Goal: Register for event/course

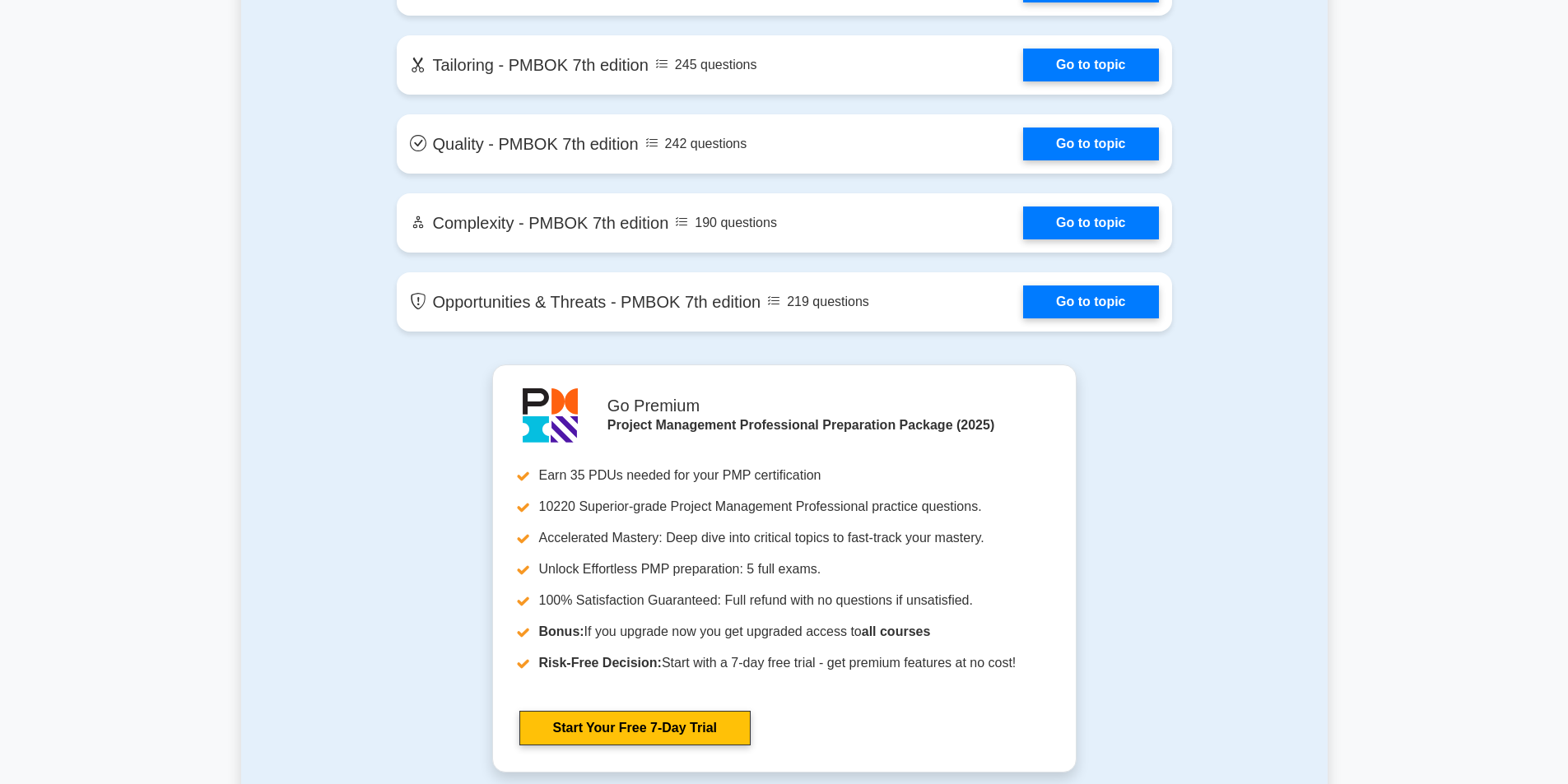
scroll to position [3785, 0]
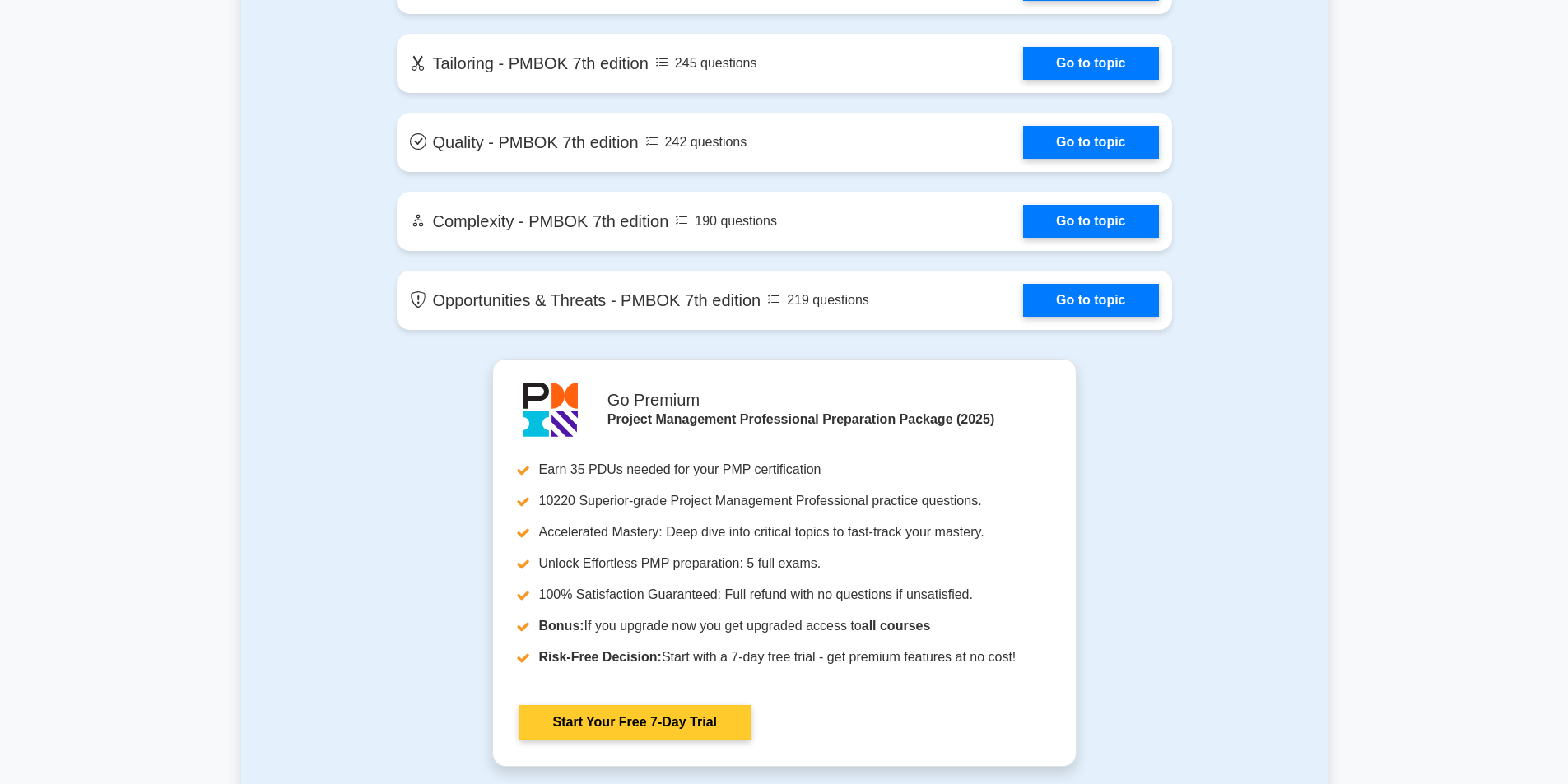
click at [633, 728] on link "Start Your Free 7-Day Trial" at bounding box center [634, 723] width 231 height 35
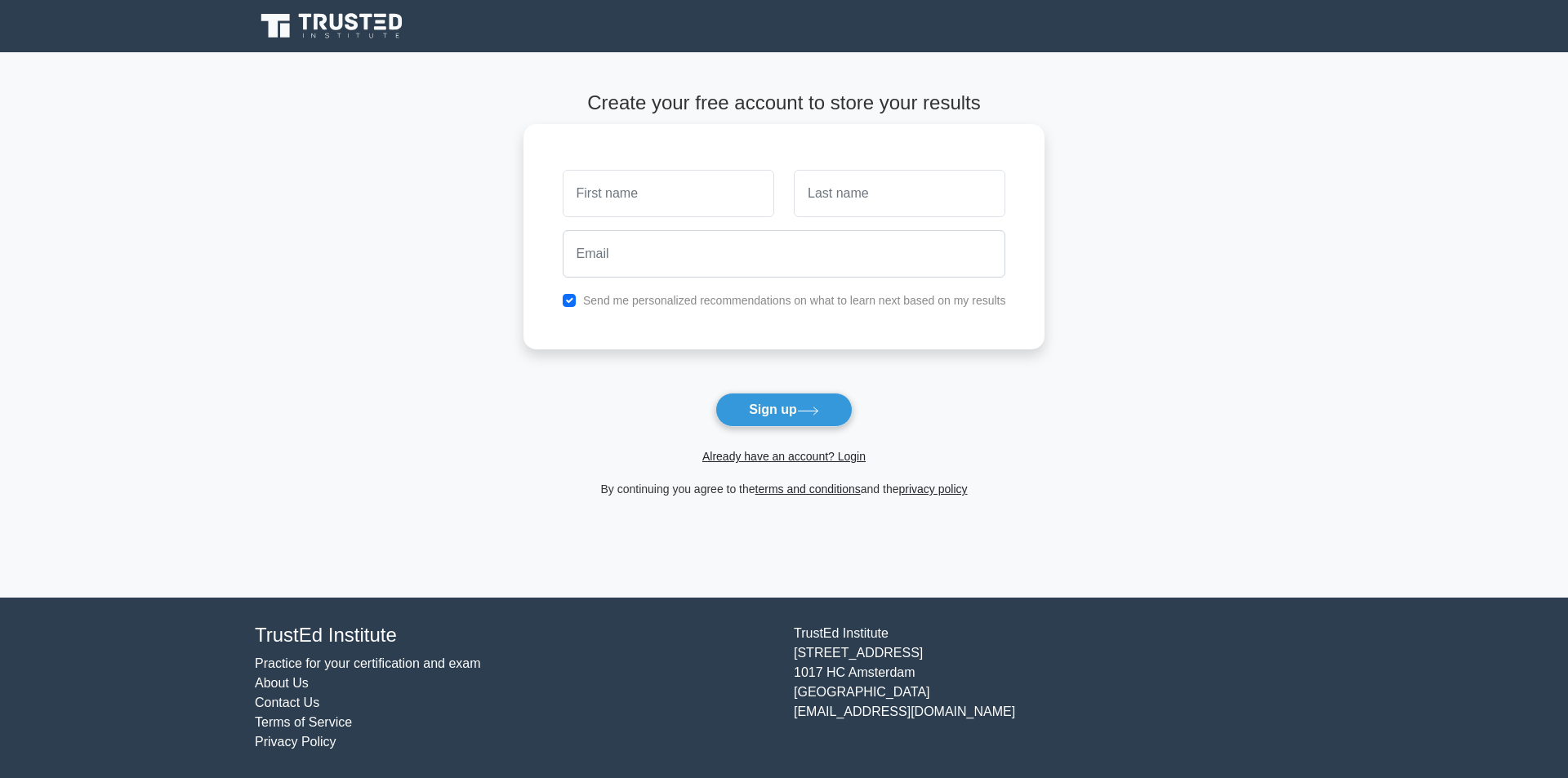
click at [629, 194] on input "text" at bounding box center [669, 194] width 212 height 48
type input "GNANAM.A"
click at [882, 201] on input "text" at bounding box center [899, 194] width 212 height 48
click at [890, 199] on input "PRABAHARAN" at bounding box center [899, 194] width 212 height 48
type input "P"
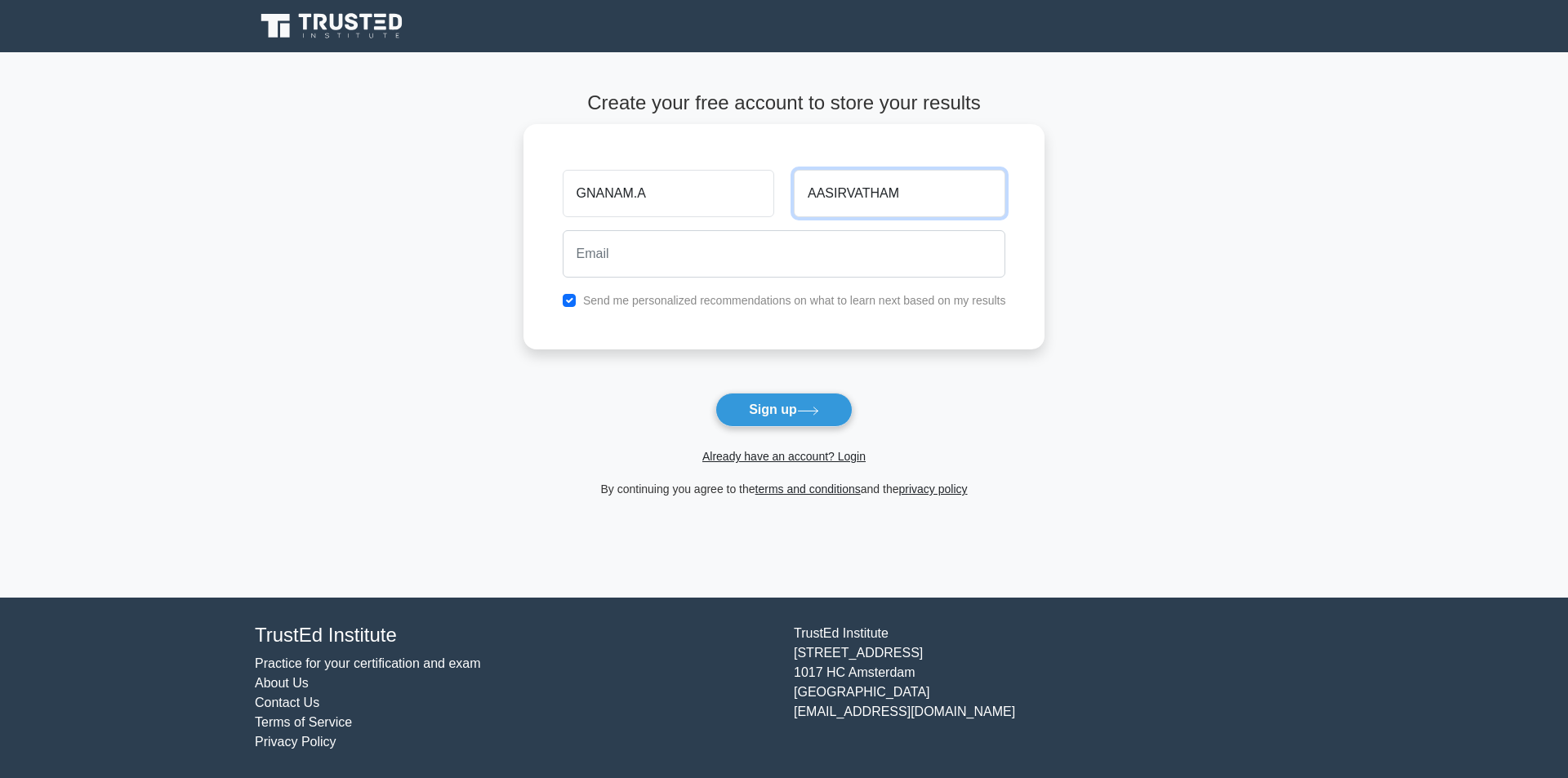
type input "AASIRVATHAM"
click at [638, 258] on input "email" at bounding box center [784, 254] width 444 height 48
type input "gnanamaasirvatham@gmail.com"
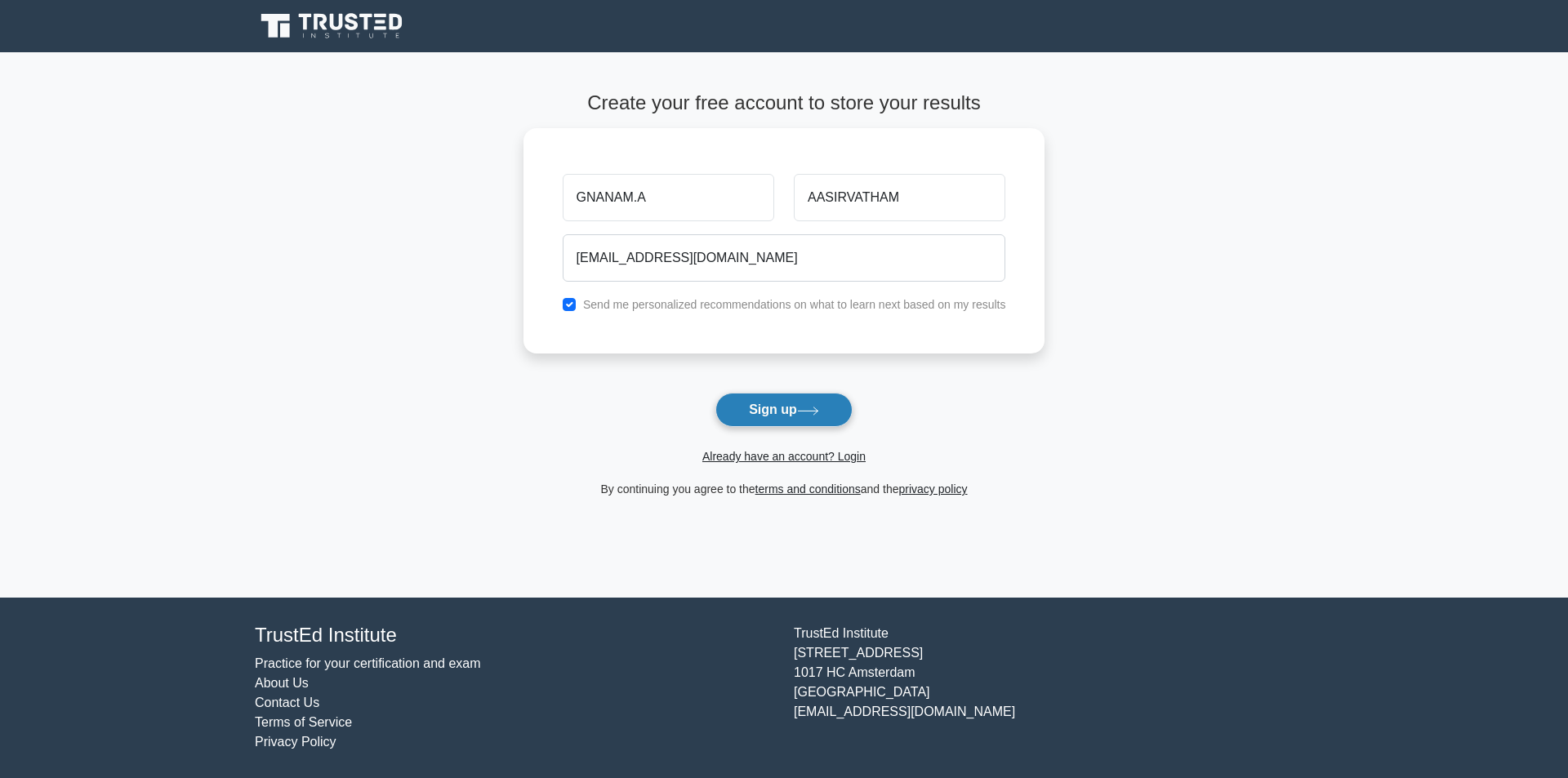
click at [770, 406] on button "Sign up" at bounding box center [784, 410] width 137 height 35
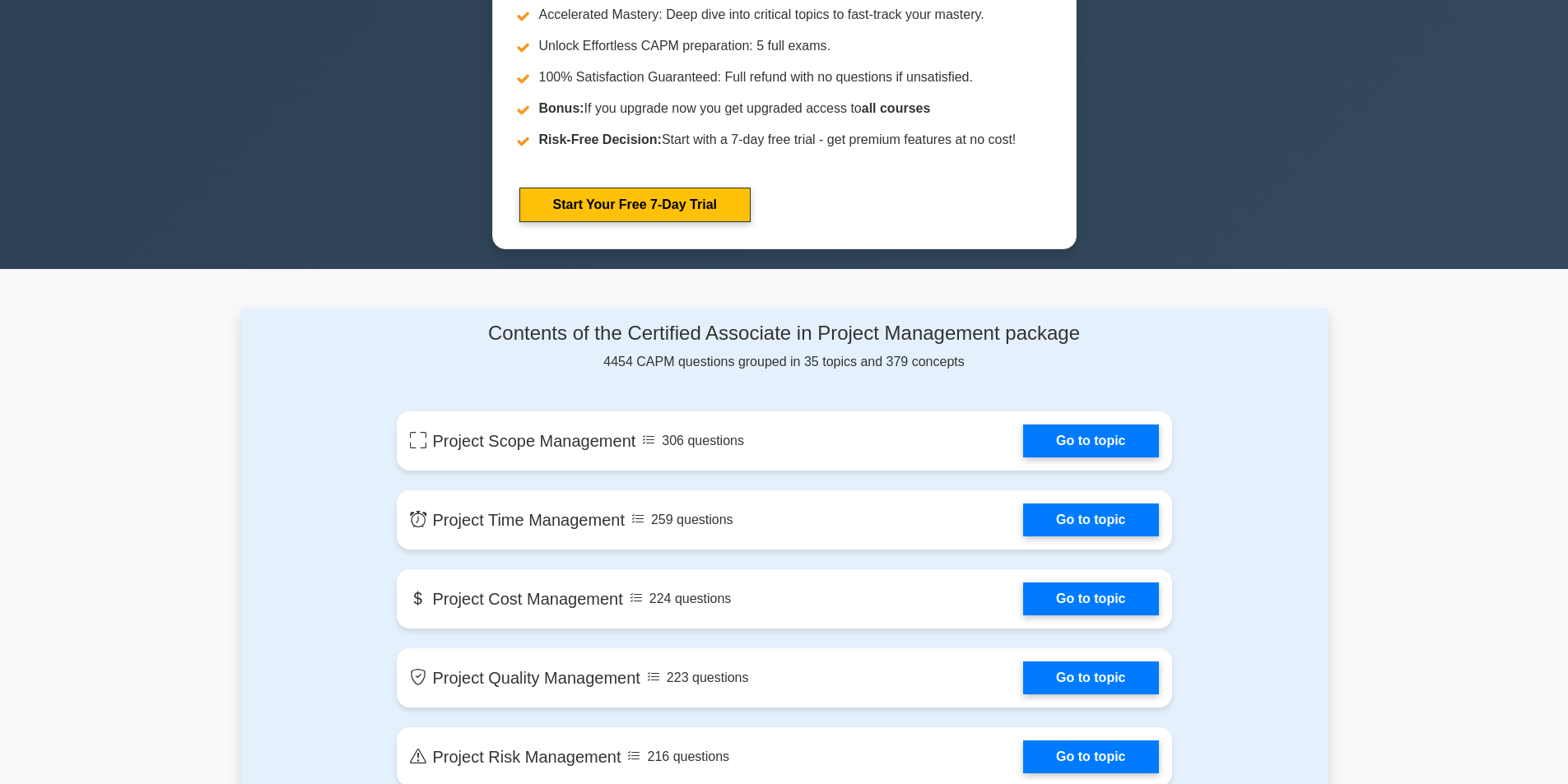
scroll to position [740, 0]
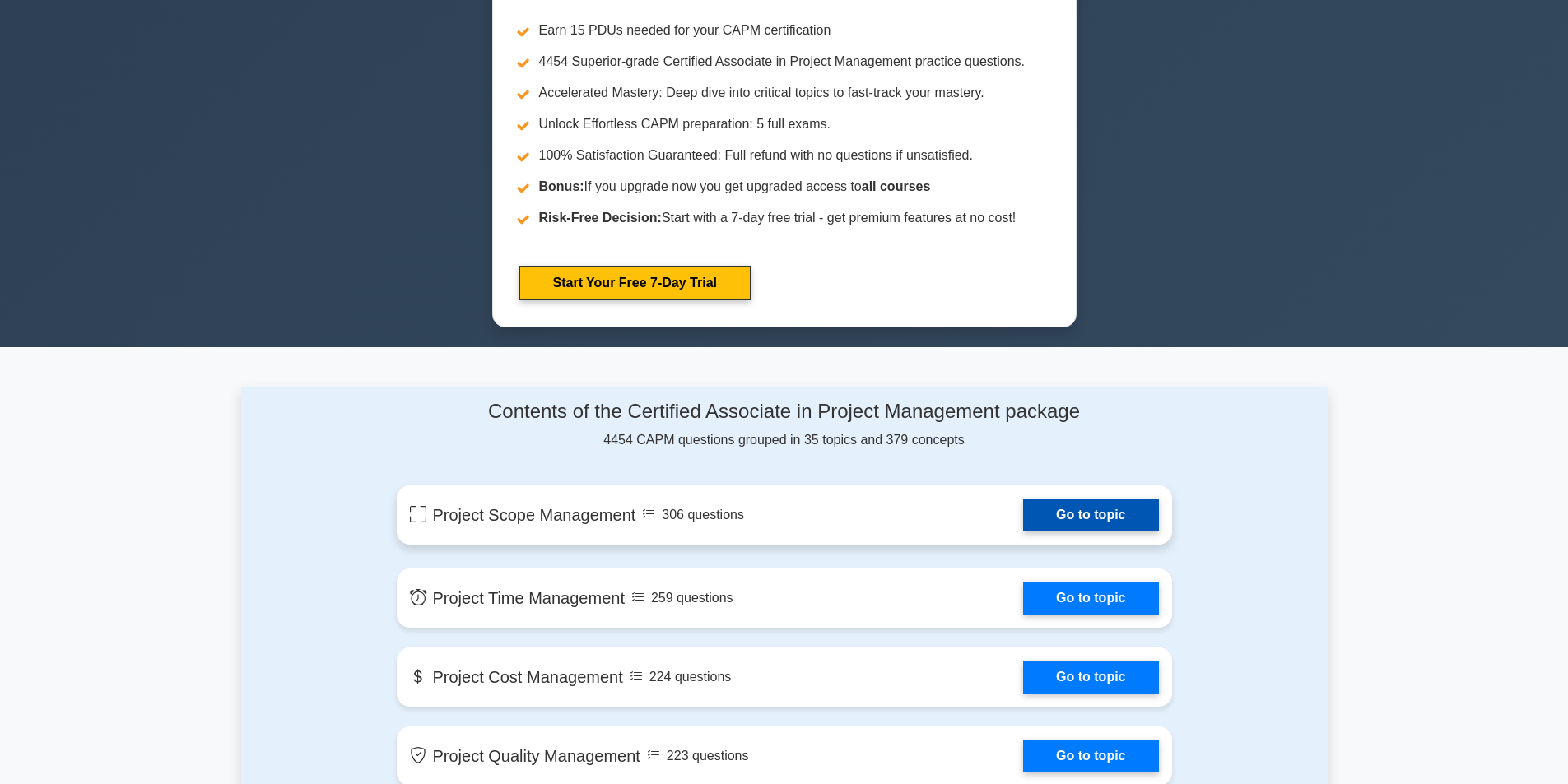
click at [1084, 512] on link "Go to topic" at bounding box center [1090, 515] width 135 height 33
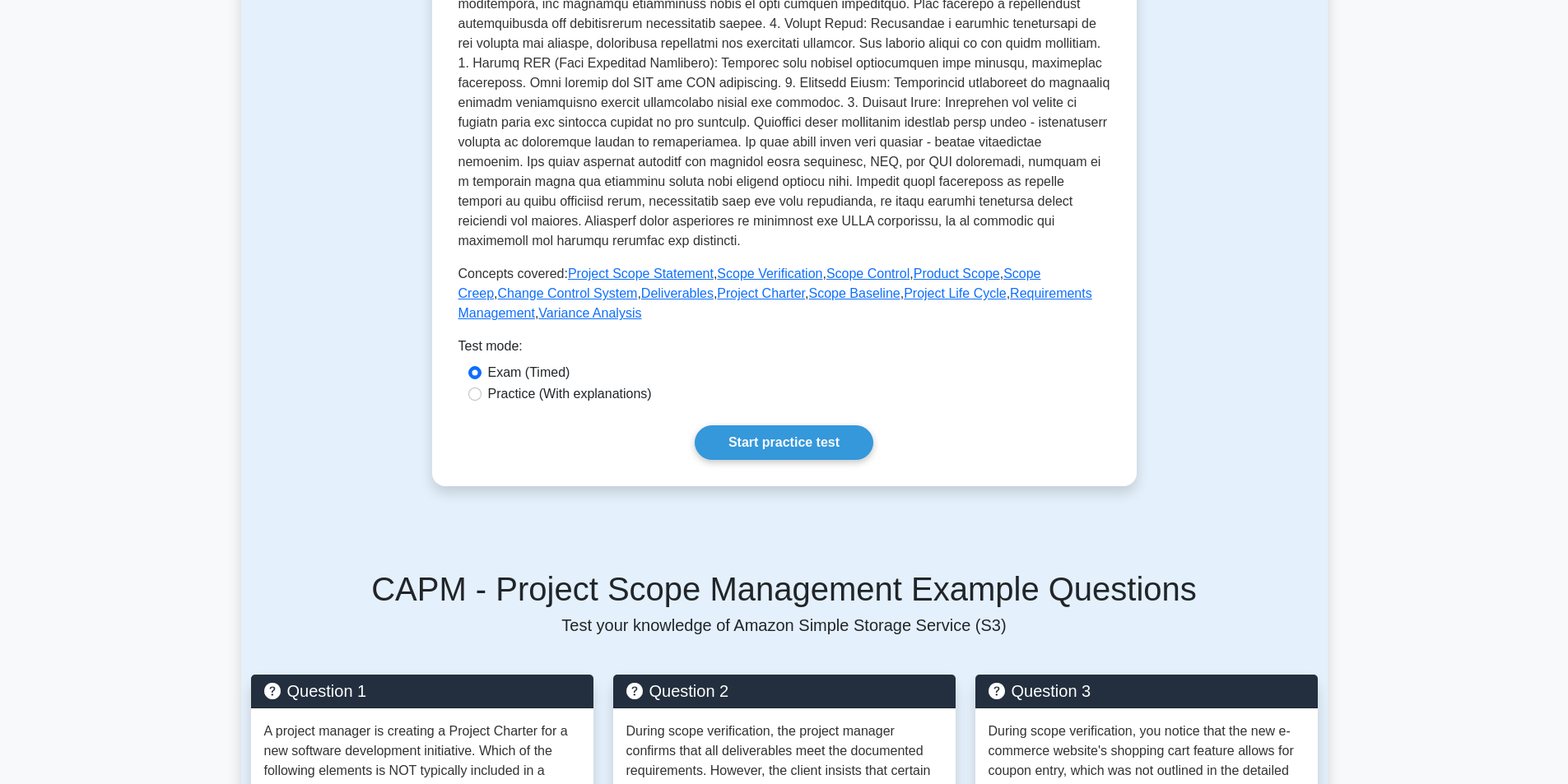
scroll to position [576, 0]
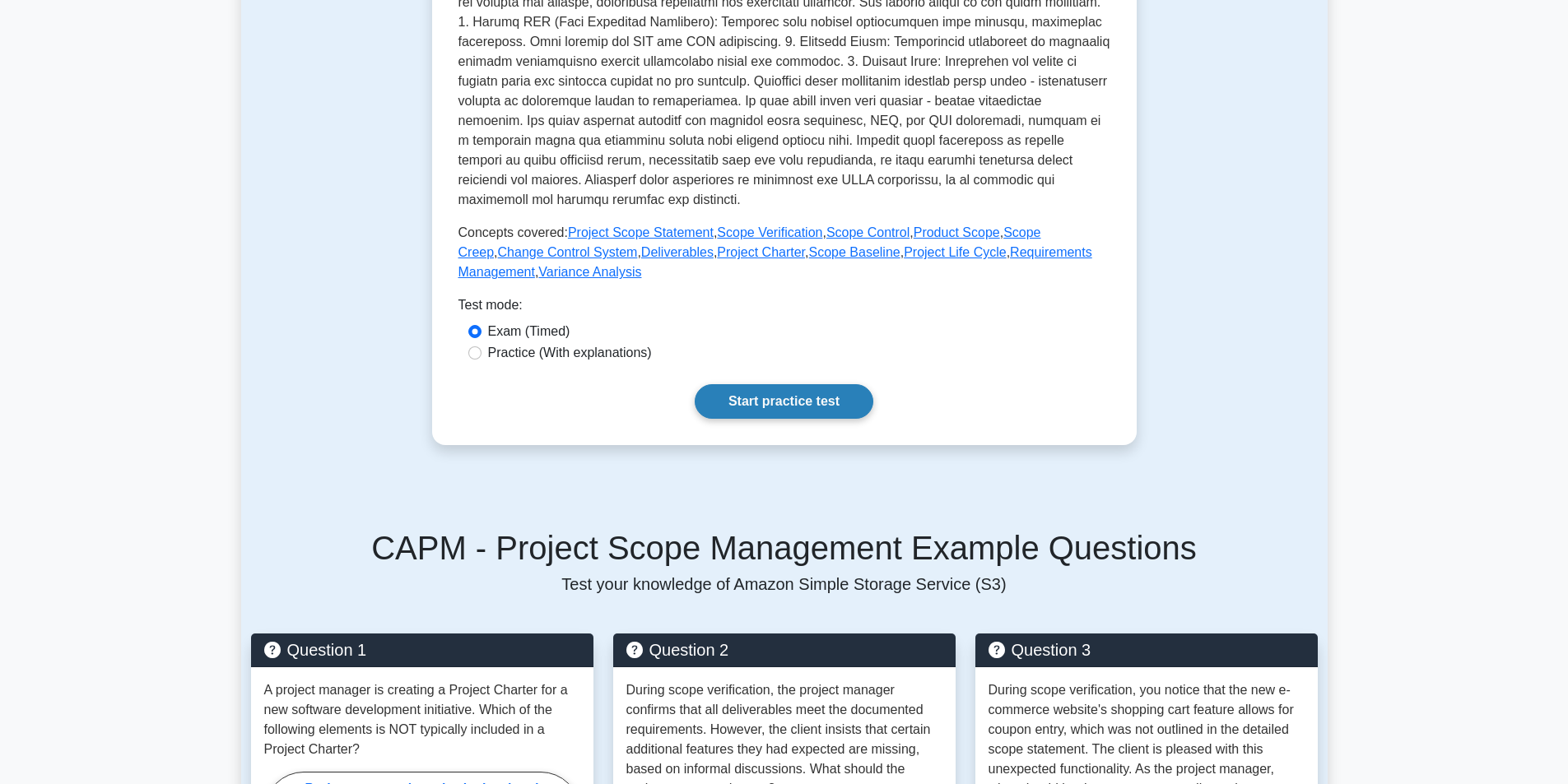
click at [788, 408] on link "Start practice test" at bounding box center [784, 402] width 178 height 35
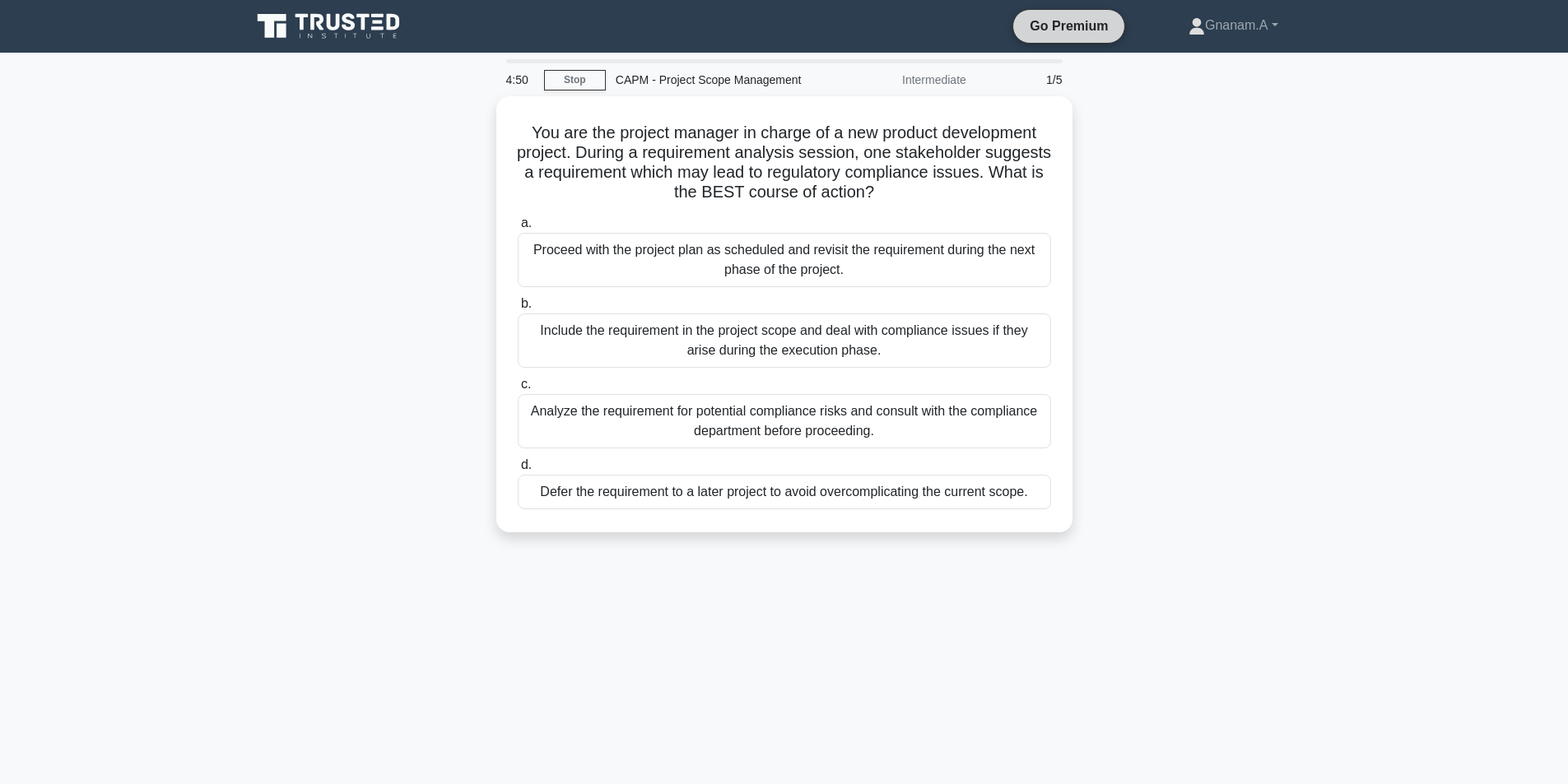
click at [1079, 26] on link "Go Premium" at bounding box center [1068, 26] width 98 height 21
